Goal: Navigation & Orientation: Go to known website

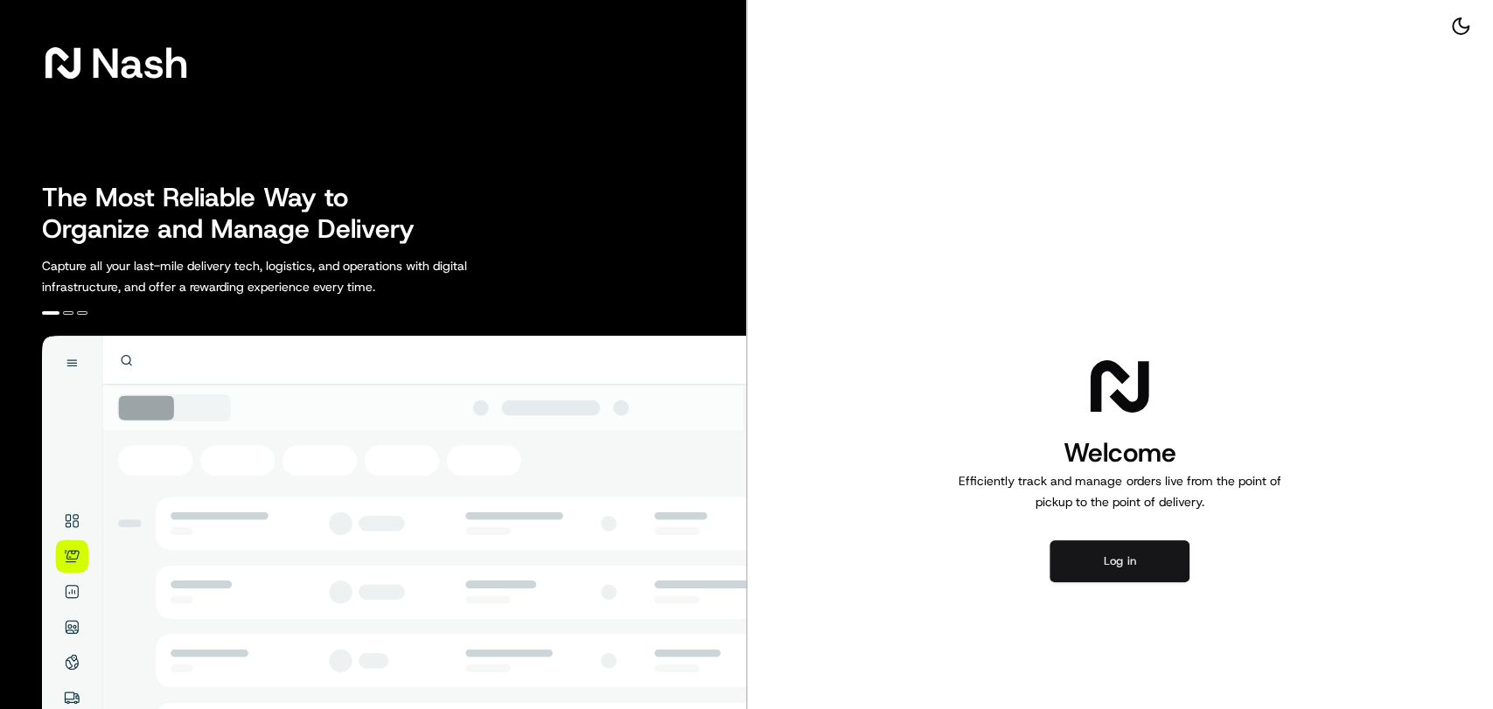
click at [793, 351] on button "Log in" at bounding box center [1120, 562] width 140 height 42
